Goal: Task Accomplishment & Management: Complete application form

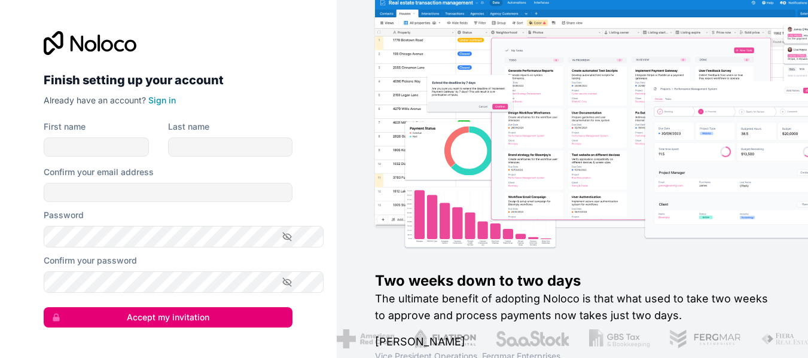
type input "[PERSON_NAME]"
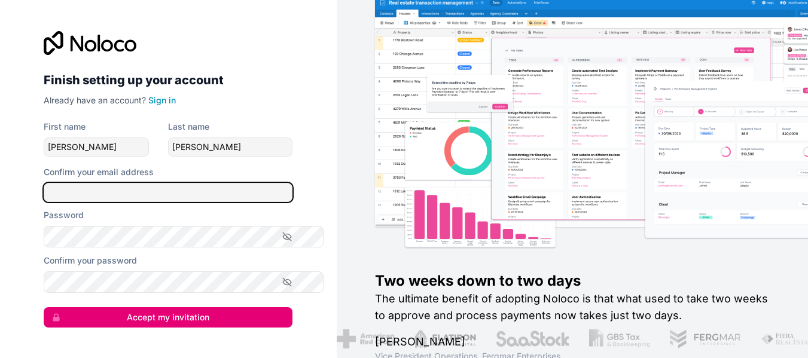
type input "[EMAIL_ADDRESS][DOMAIN_NAME]"
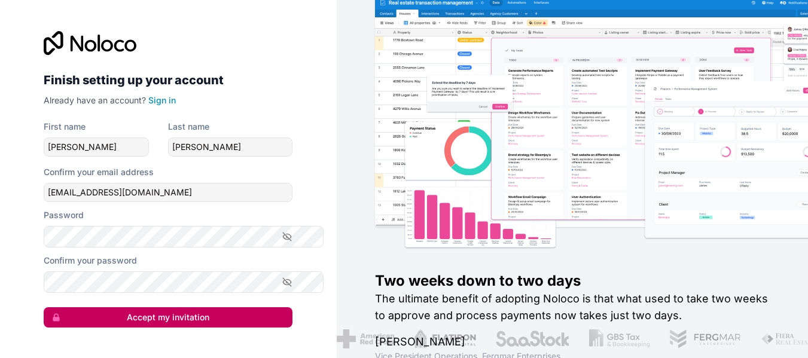
click at [185, 328] on button "Accept my invitation" at bounding box center [168, 318] width 249 height 20
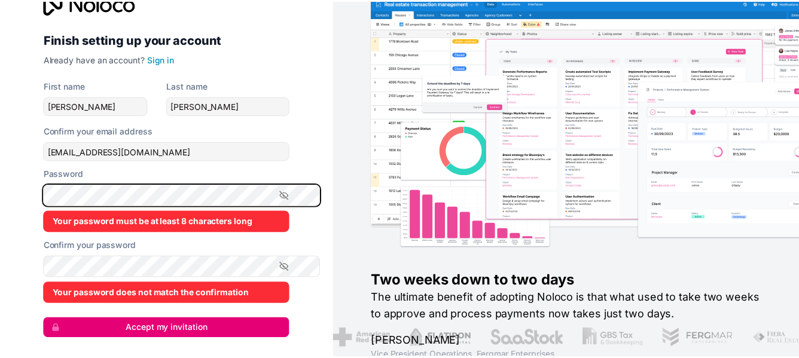
scroll to position [13, 0]
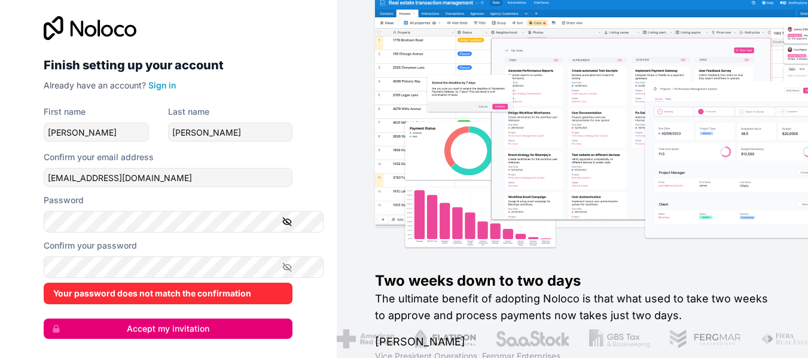
click at [292, 226] on icon "button" at bounding box center [288, 222] width 8 height 8
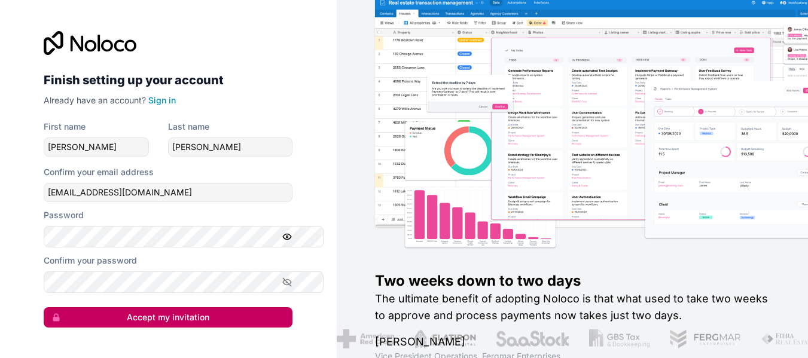
click at [158, 328] on button "Accept my invitation" at bounding box center [168, 318] width 249 height 20
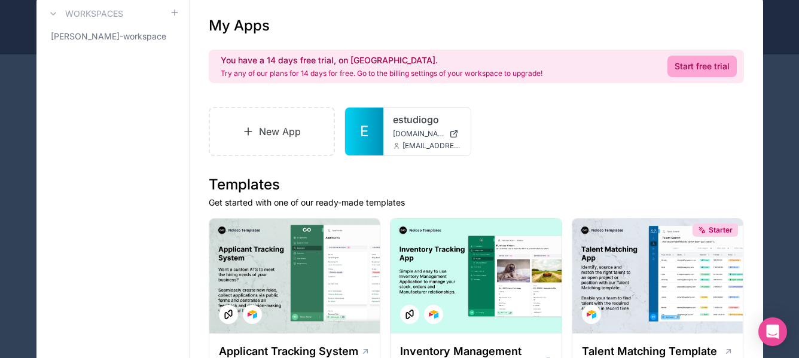
scroll to position [100, 0]
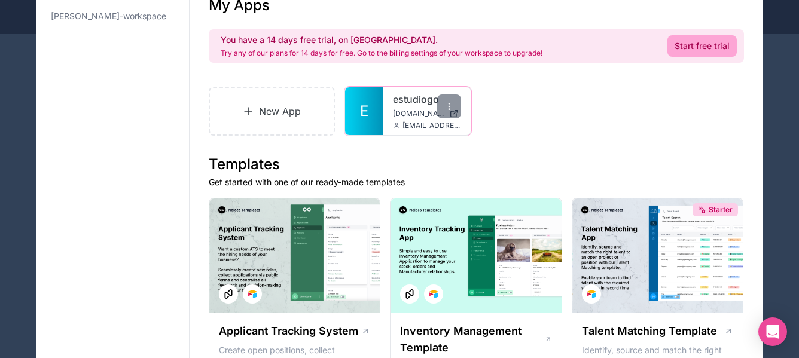
click at [426, 107] on link "estudiogo" at bounding box center [427, 99] width 68 height 14
